Goal: Task Accomplishment & Management: Manage account settings

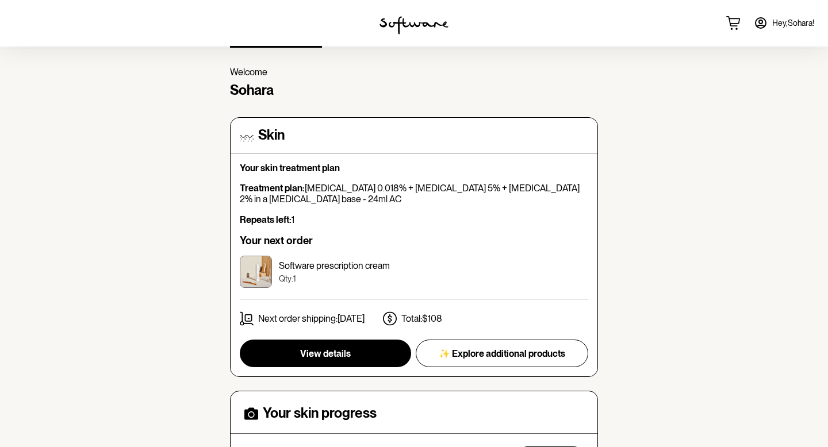
scroll to position [37, 0]
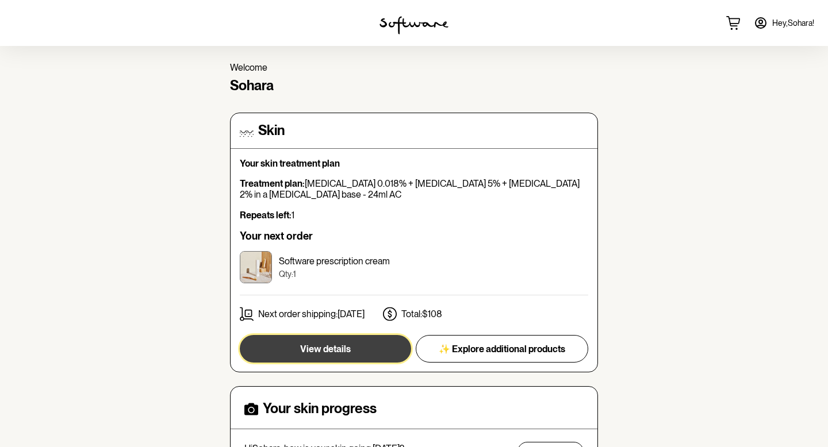
click at [374, 346] on button "View details" at bounding box center [325, 349] width 171 height 28
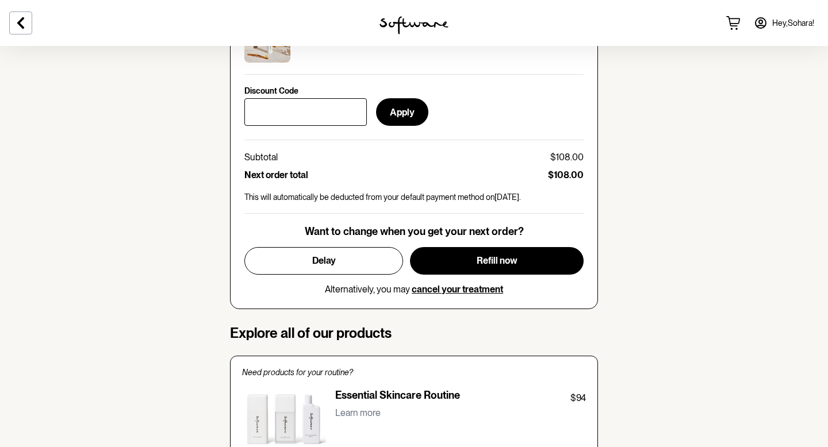
scroll to position [542, 0]
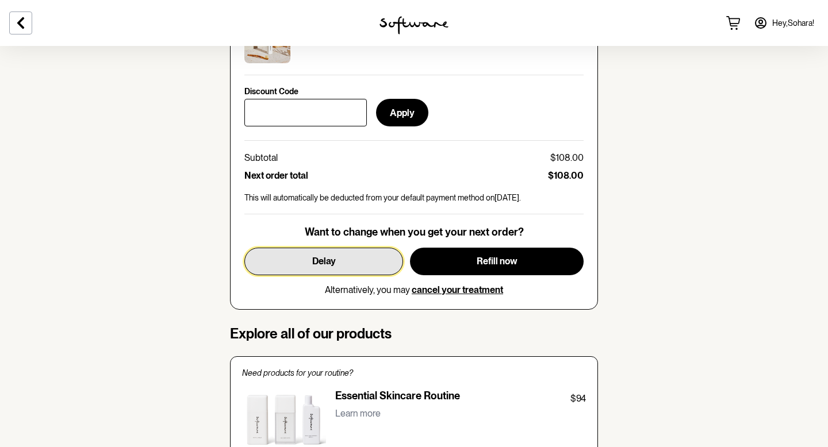
click at [344, 258] on button "Delay" at bounding box center [323, 262] width 159 height 28
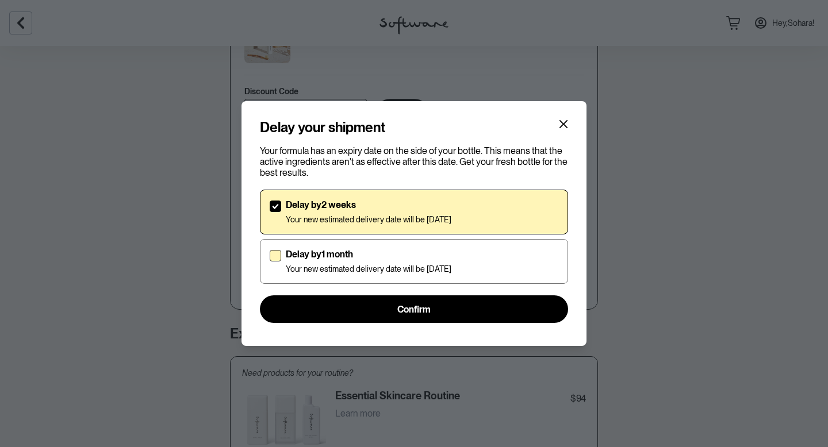
click at [374, 266] on p "Your new estimated delivery date will be [DATE]" at bounding box center [369, 269] width 166 height 10
click at [270, 262] on input "Delay by 1 month Your new estimated delivery date will be [DATE]" at bounding box center [269, 262] width 1 height 1
checkbox input "true"
checkbox input "false"
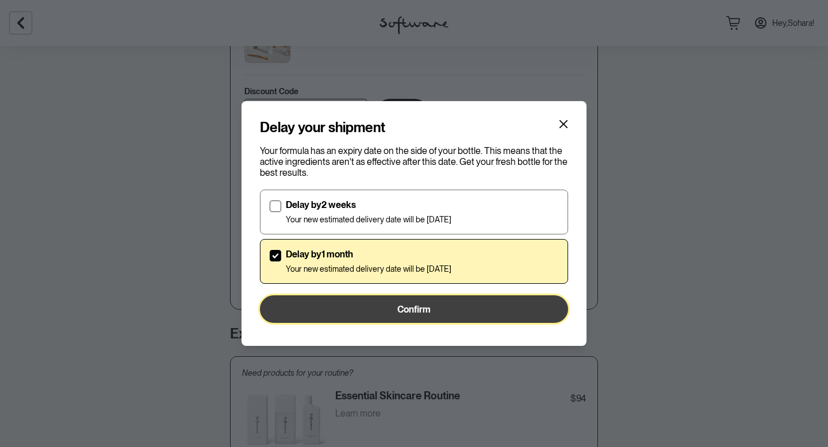
click at [374, 310] on button "Confirm" at bounding box center [414, 310] width 308 height 28
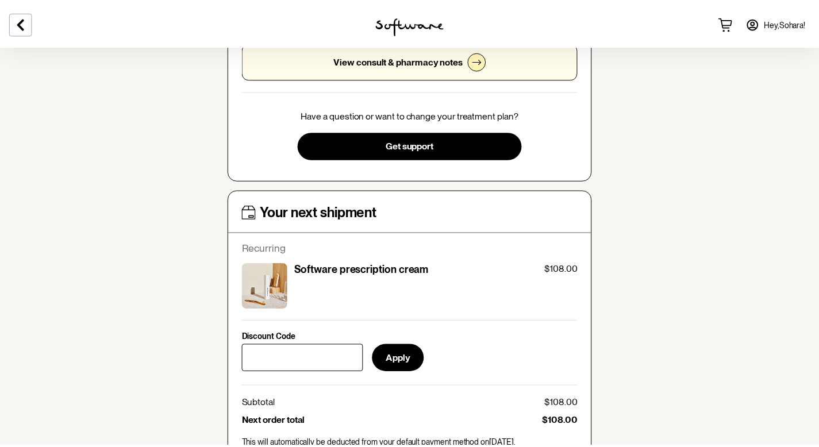
scroll to position [0, 0]
